Goal: Navigation & Orientation: Find specific page/section

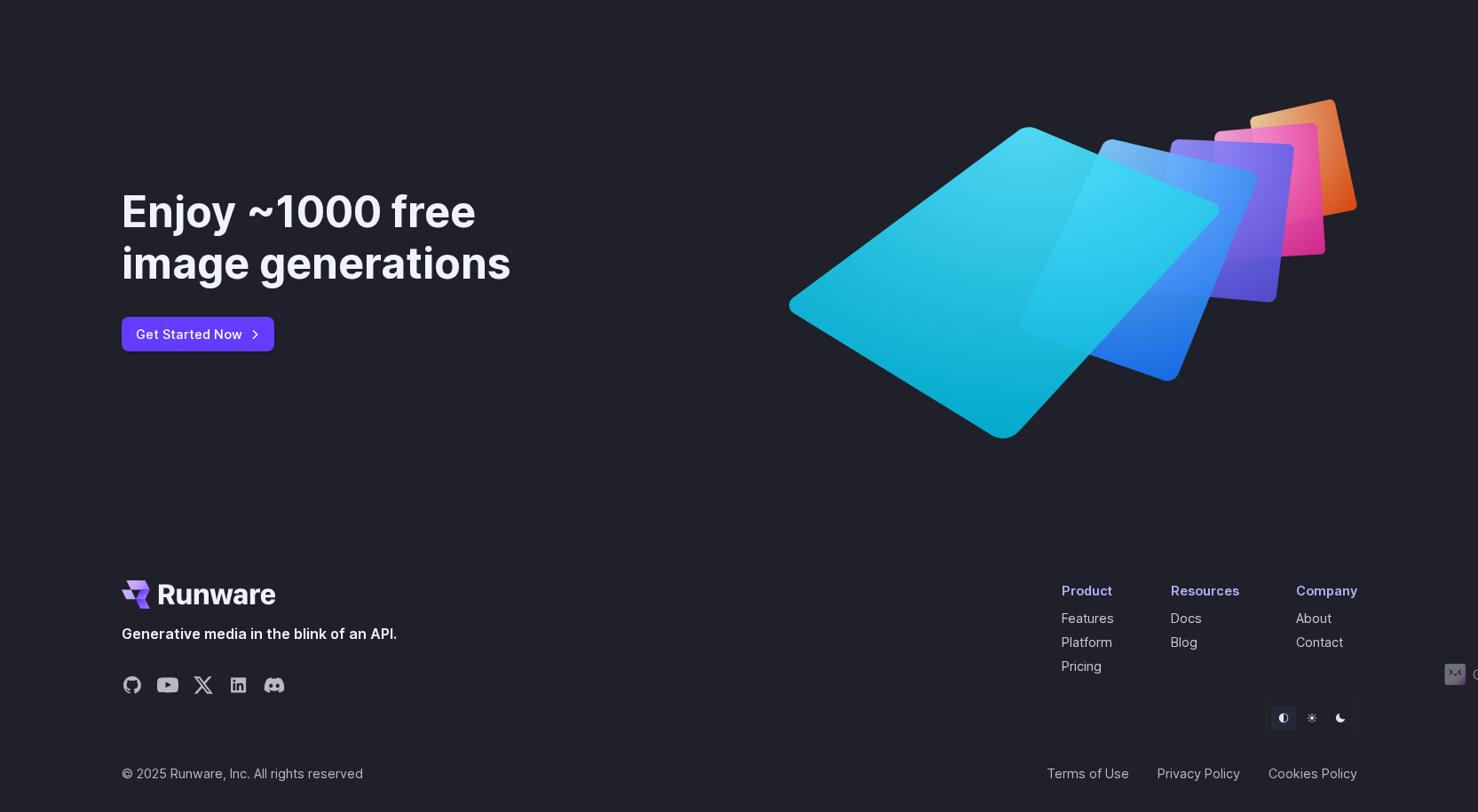
scroll to position [6619, 0]
click at [1184, 648] on link "Blog" at bounding box center [1183, 641] width 26 height 15
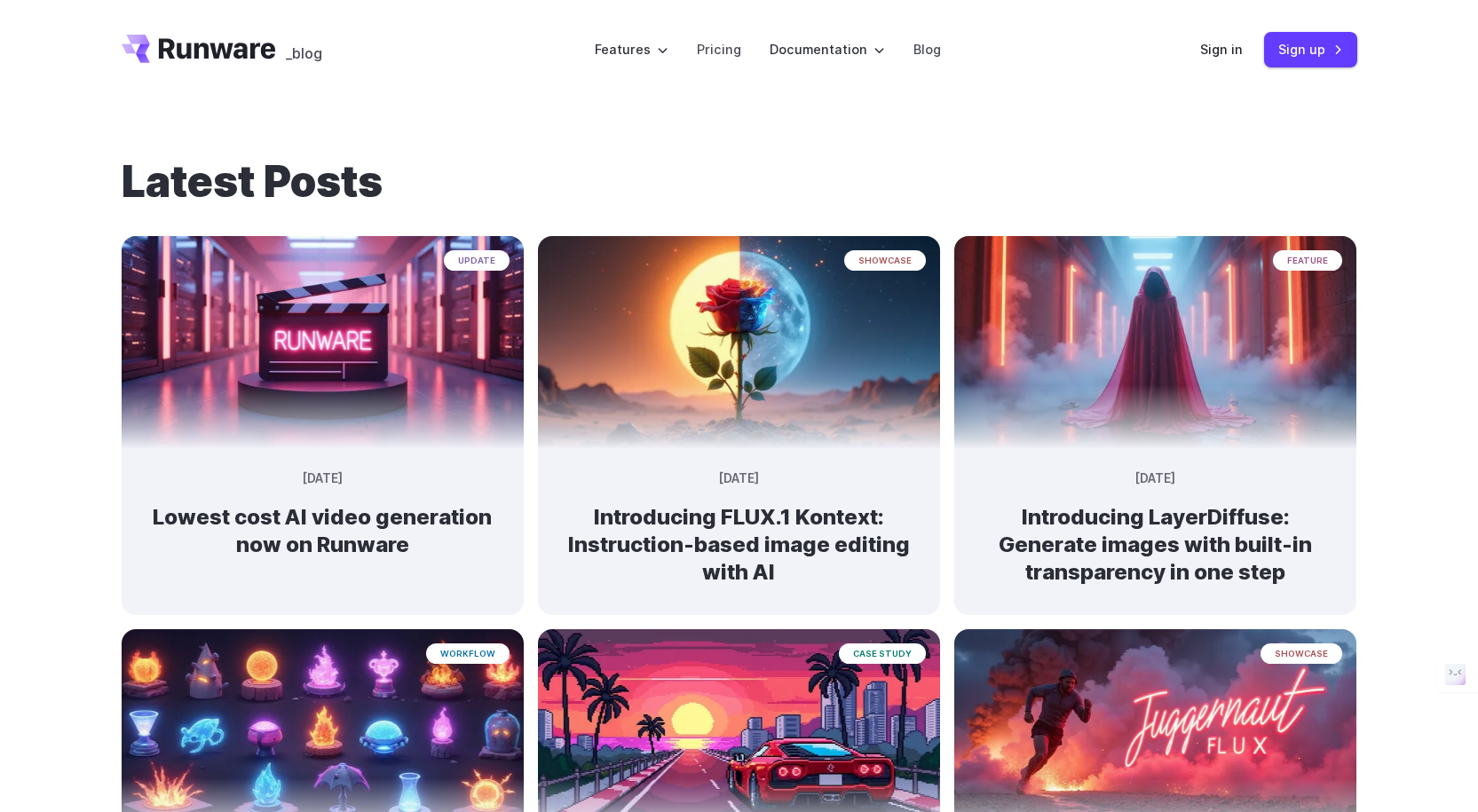
click at [981, 185] on h1 "Latest Posts" at bounding box center [740, 182] width 1236 height 52
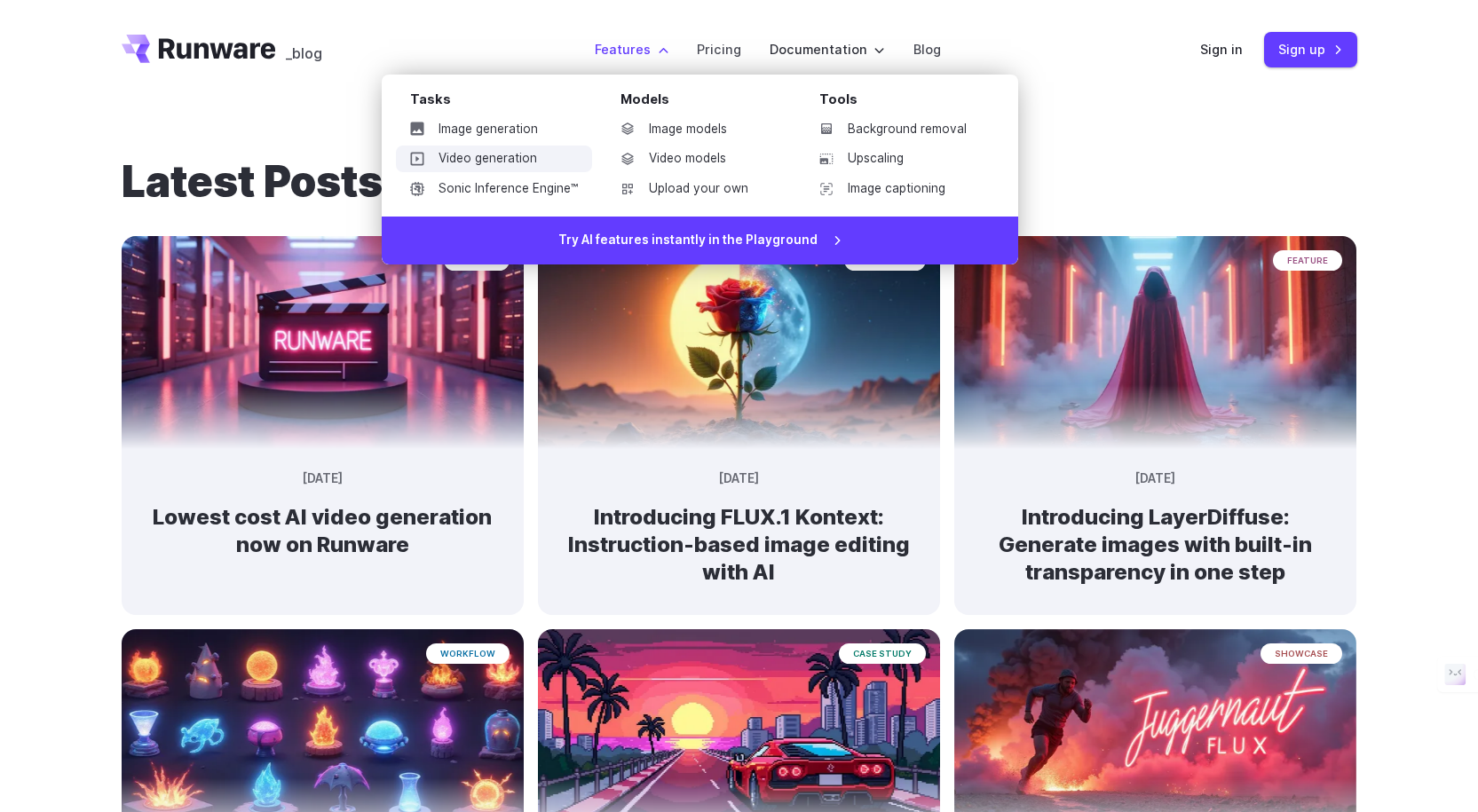
click at [514, 149] on link "Video generation" at bounding box center [494, 158] width 196 height 26
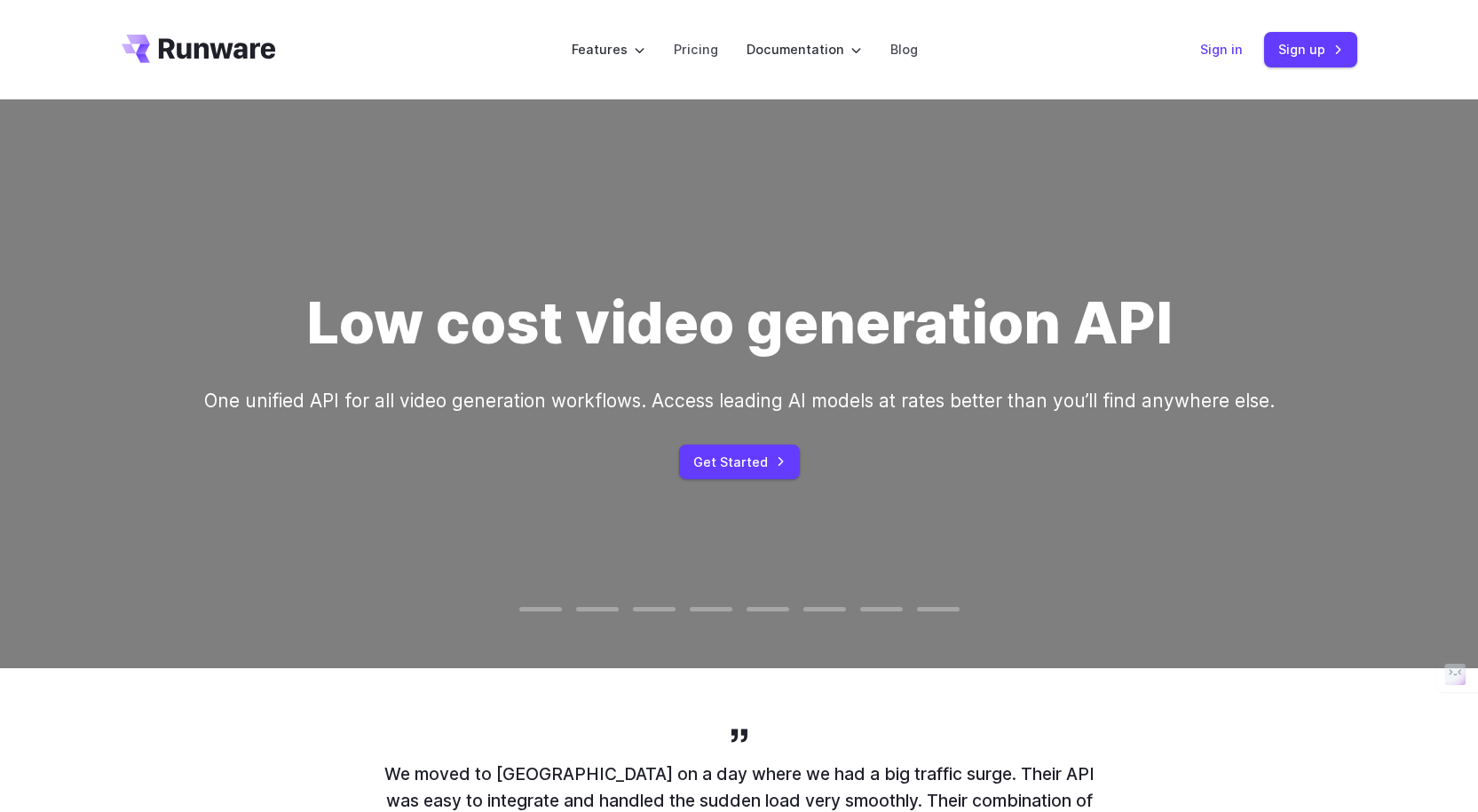
click at [1210, 59] on link "Sign in" at bounding box center [1221, 49] width 43 height 20
